Goal: Task Accomplishment & Management: Manage account settings

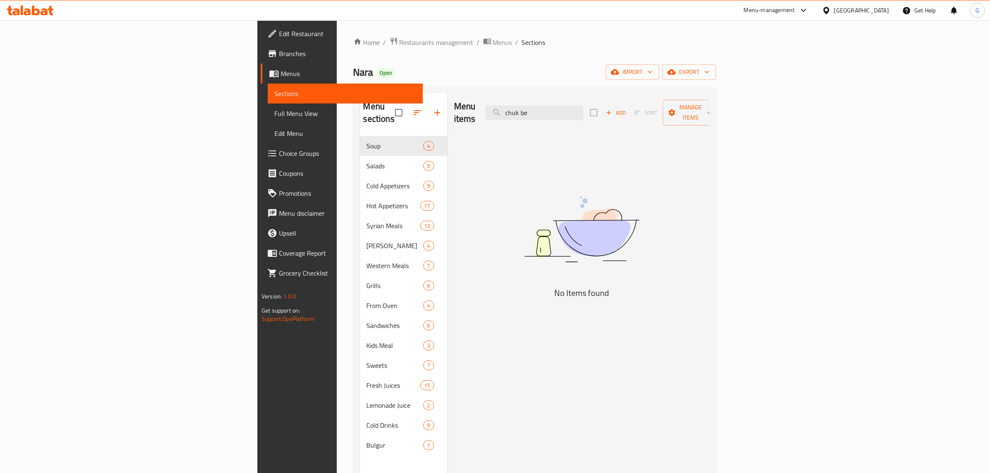
click at [583, 106] on input "chuk be" at bounding box center [534, 113] width 98 height 15
click at [583, 109] on input "chuk be" at bounding box center [534, 113] width 98 height 15
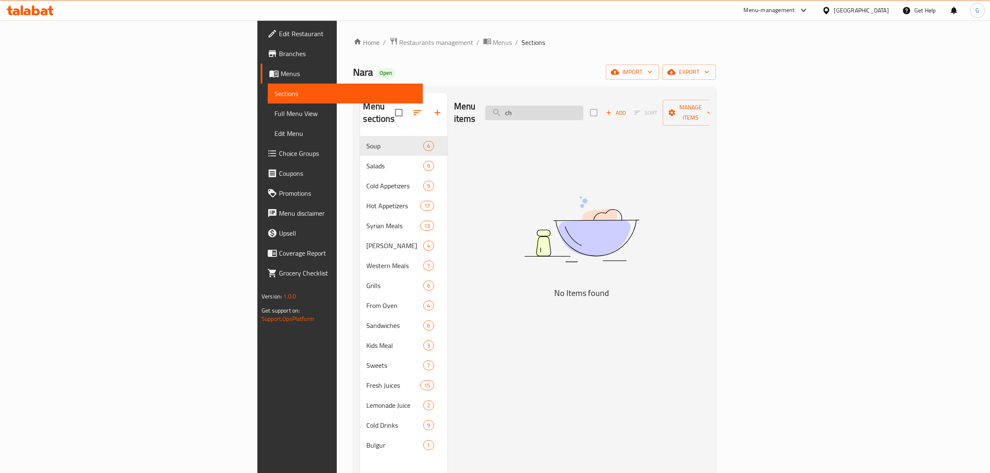
type input "c"
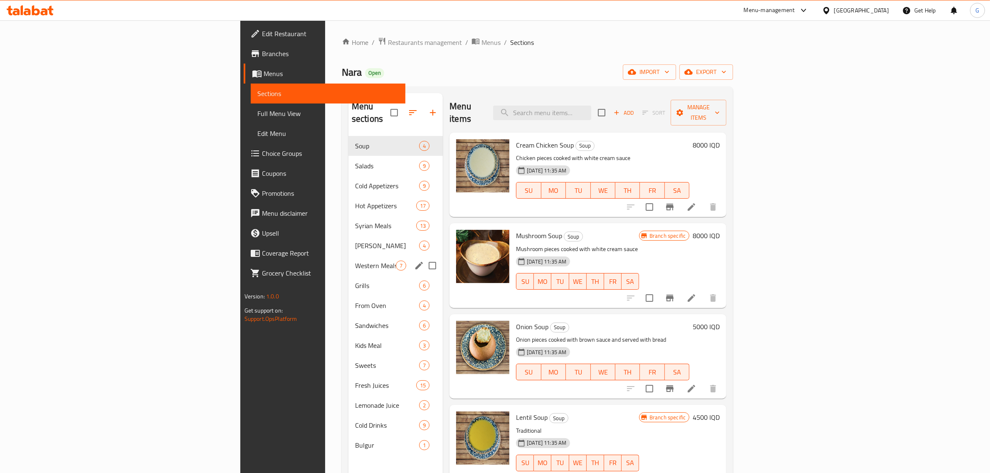
click at [348, 256] on div "Western Meals 7" at bounding box center [395, 266] width 94 height 20
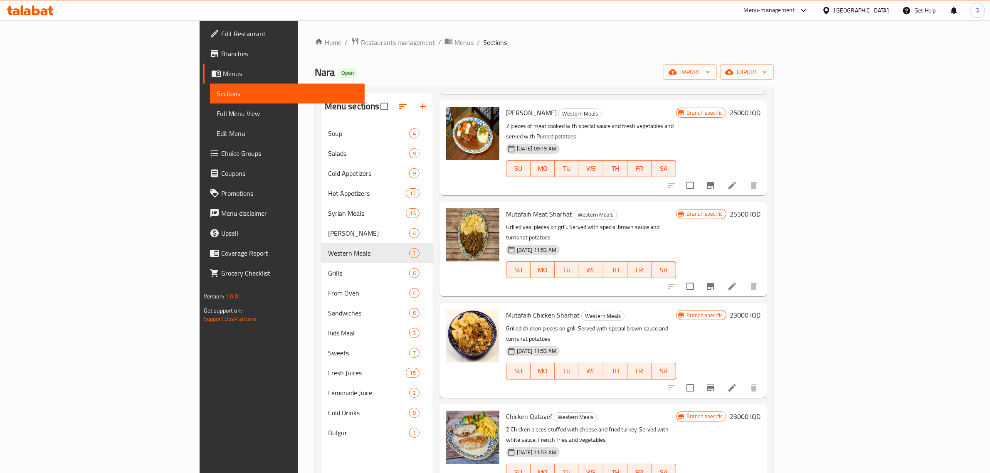
scroll to position [104, 0]
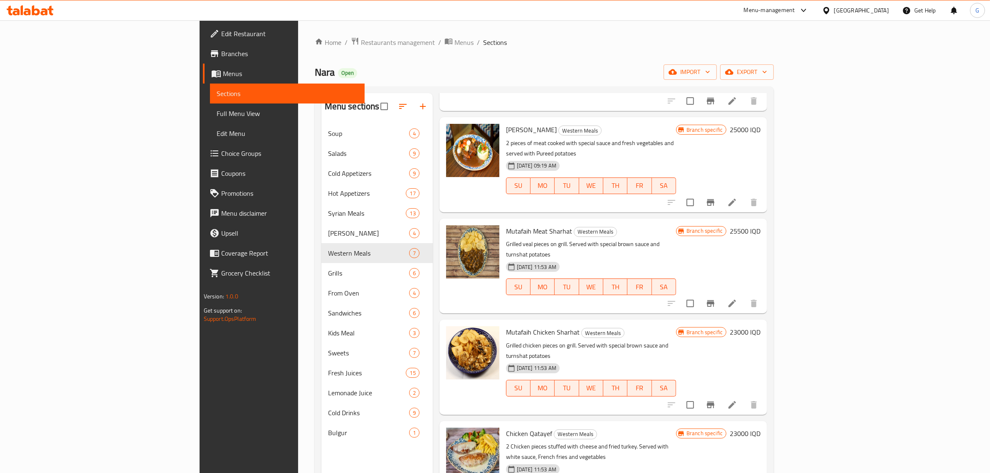
click at [760, 124] on h6 "25000 IQD" at bounding box center [745, 130] width 31 height 12
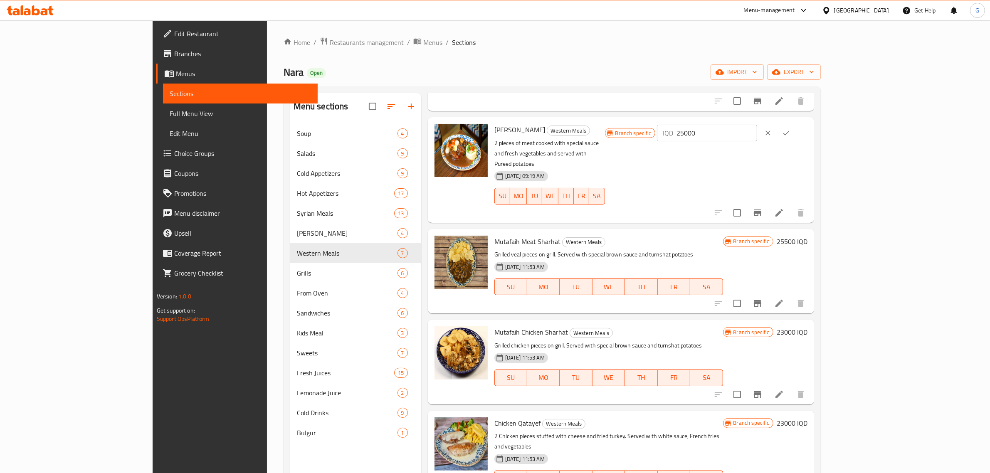
click at [757, 125] on input "25000" at bounding box center [716, 133] width 81 height 17
type input "30000"
click at [790, 129] on icon "ok" at bounding box center [786, 133] width 8 height 8
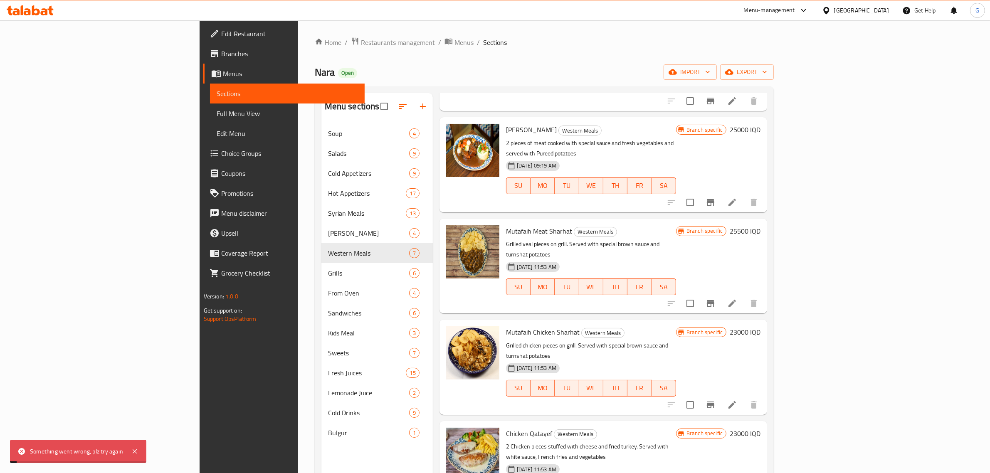
click at [716, 198] on icon "Branch-specific-item" at bounding box center [711, 203] width 10 height 10
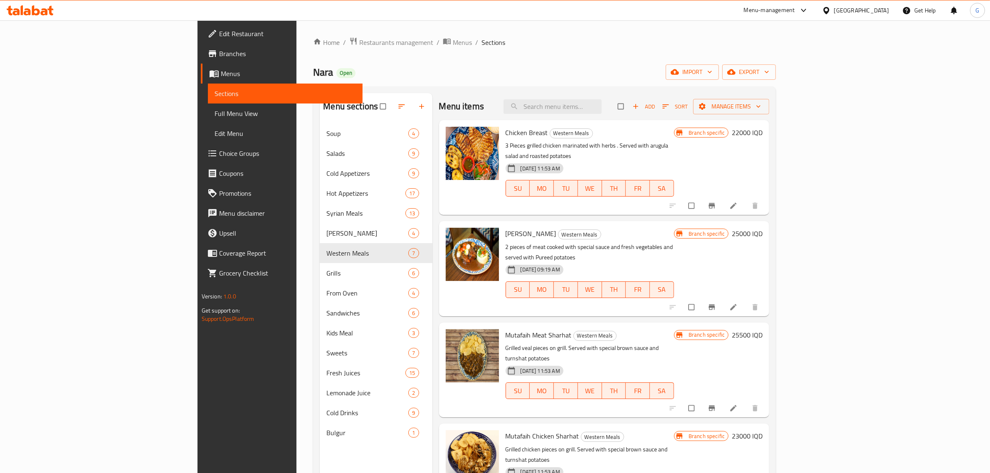
click at [763, 228] on h6 "25000 IQD" at bounding box center [747, 234] width 31 height 12
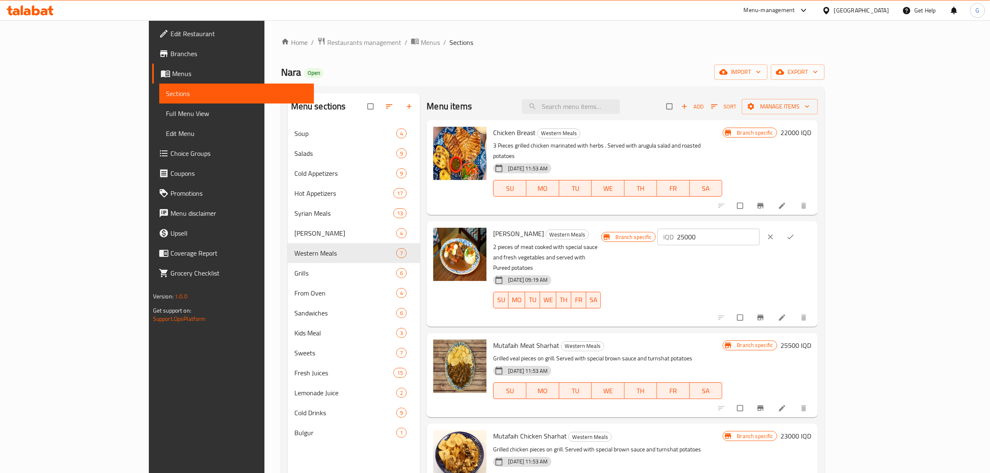
click at [760, 229] on div "IQD 25000 ​" at bounding box center [708, 237] width 103 height 17
click at [760, 229] on input "25000" at bounding box center [718, 237] width 83 height 17
type input "30000"
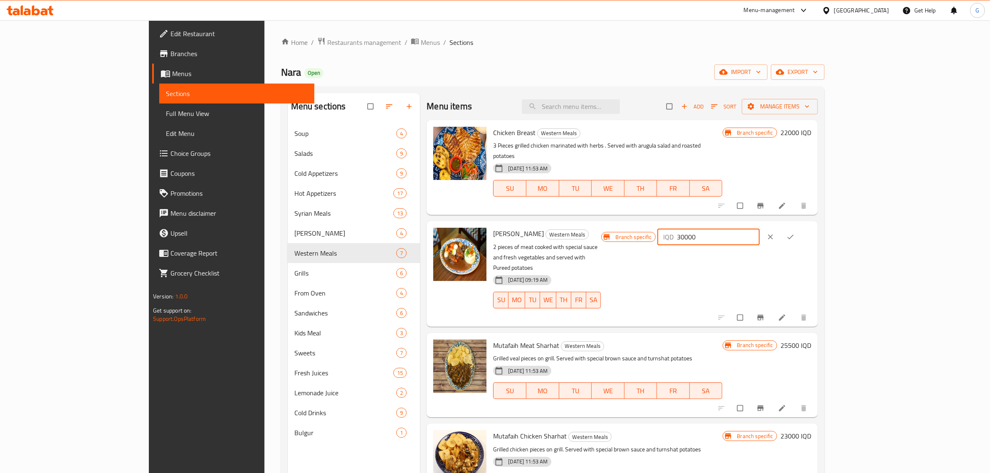
click at [795, 233] on icon "ok" at bounding box center [790, 237] width 8 height 8
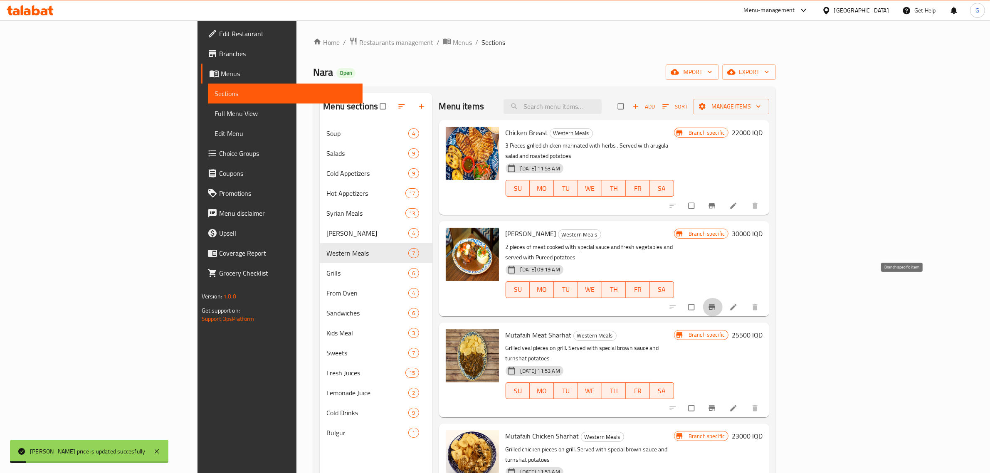
click at [718, 303] on span "Branch-specific-item" at bounding box center [713, 307] width 10 height 8
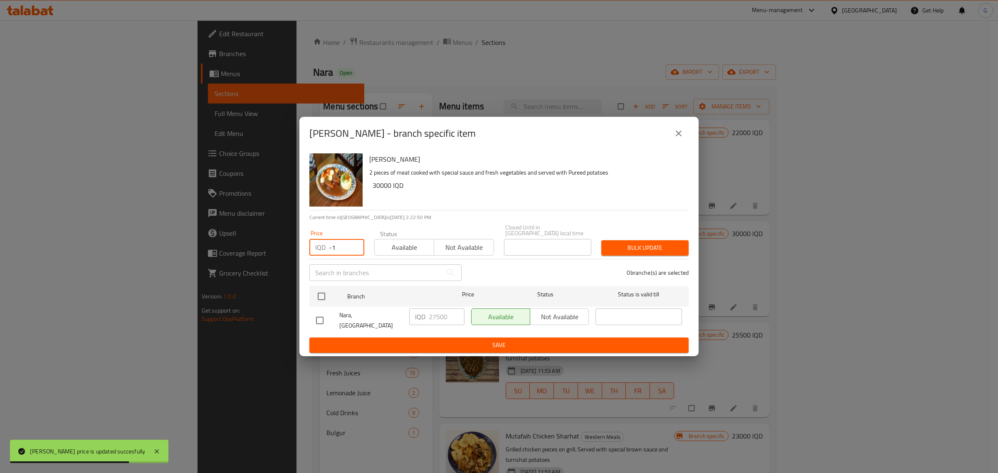
click at [353, 252] on input "-1" at bounding box center [346, 247] width 35 height 17
type input "0"
click at [357, 246] on input "0" at bounding box center [346, 247] width 35 height 17
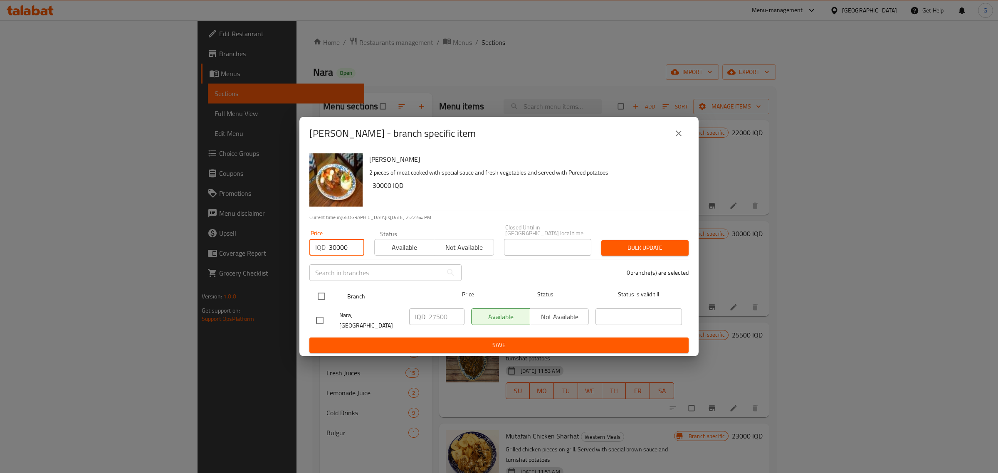
type input "30000"
click at [321, 297] on input "checkbox" at bounding box center [321, 296] width 17 height 17
checkbox input "true"
click at [440, 320] on input "27500" at bounding box center [447, 317] width 36 height 17
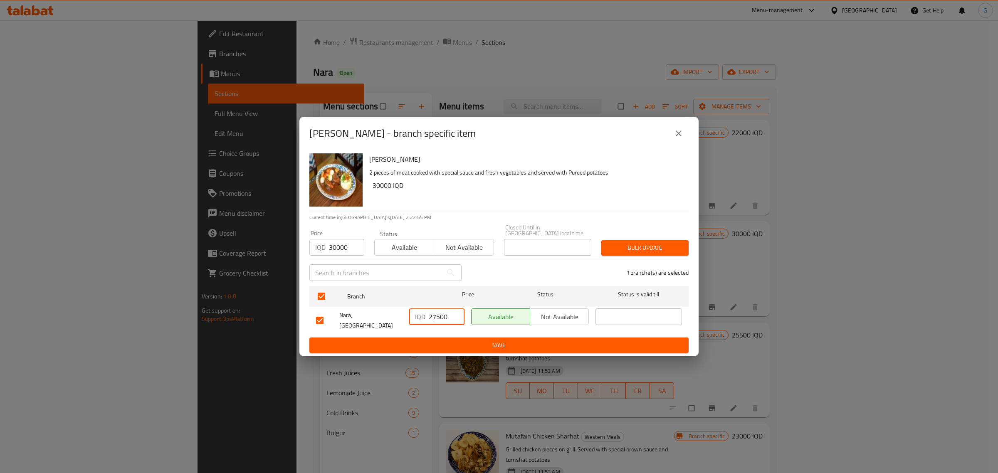
click at [440, 320] on input "27500" at bounding box center [447, 317] width 36 height 17
type input "30000"
click at [450, 338] on button "Save" at bounding box center [498, 345] width 379 height 15
